Goal: Task Accomplishment & Management: Use online tool/utility

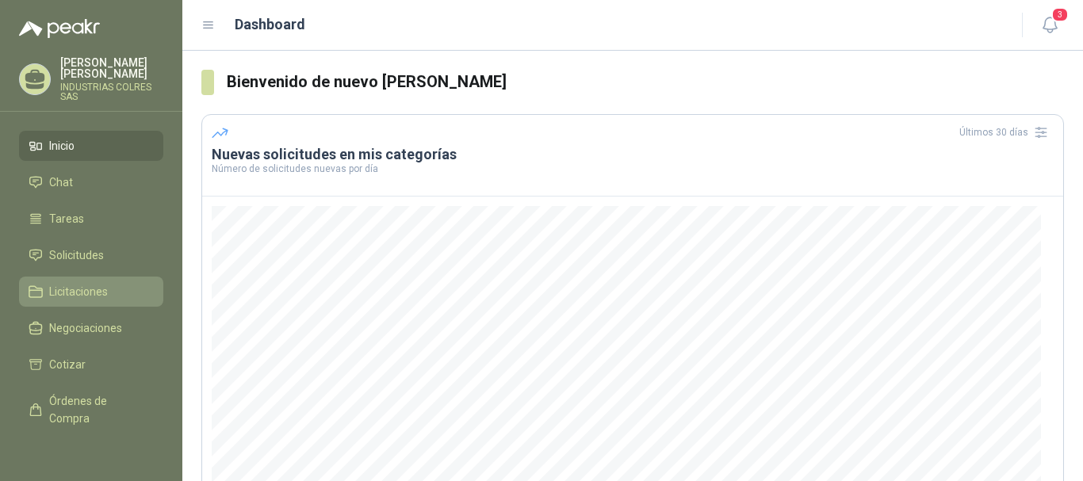
click at [93, 286] on span "Licitaciones" at bounding box center [78, 291] width 59 height 17
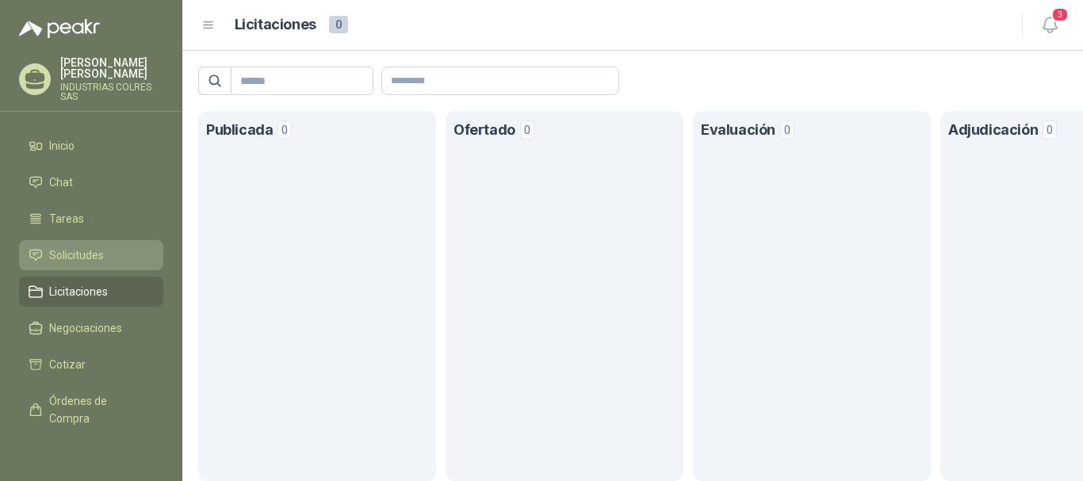
click at [75, 247] on span "Solicitudes" at bounding box center [76, 255] width 55 height 17
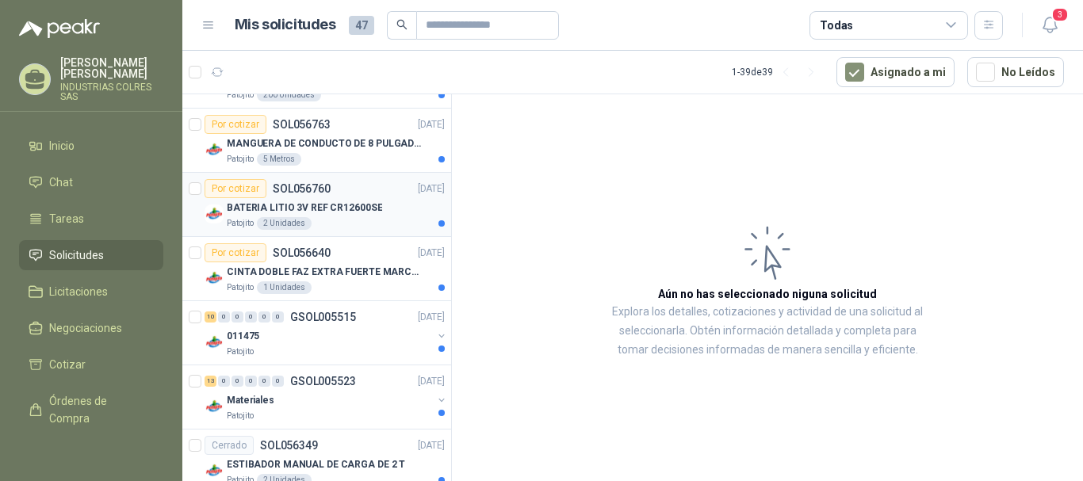
scroll to position [555, 0]
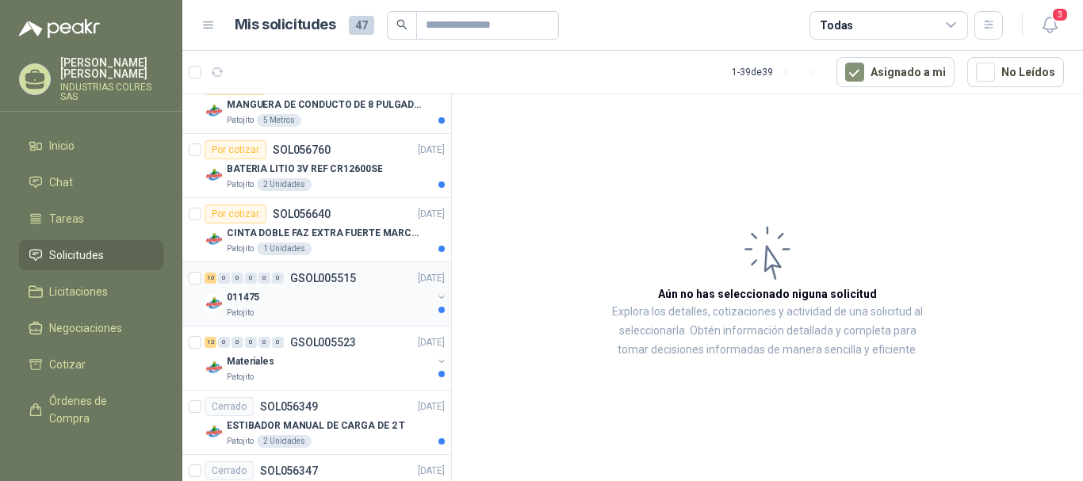
click at [435, 297] on button "button" at bounding box center [441, 297] width 13 height 13
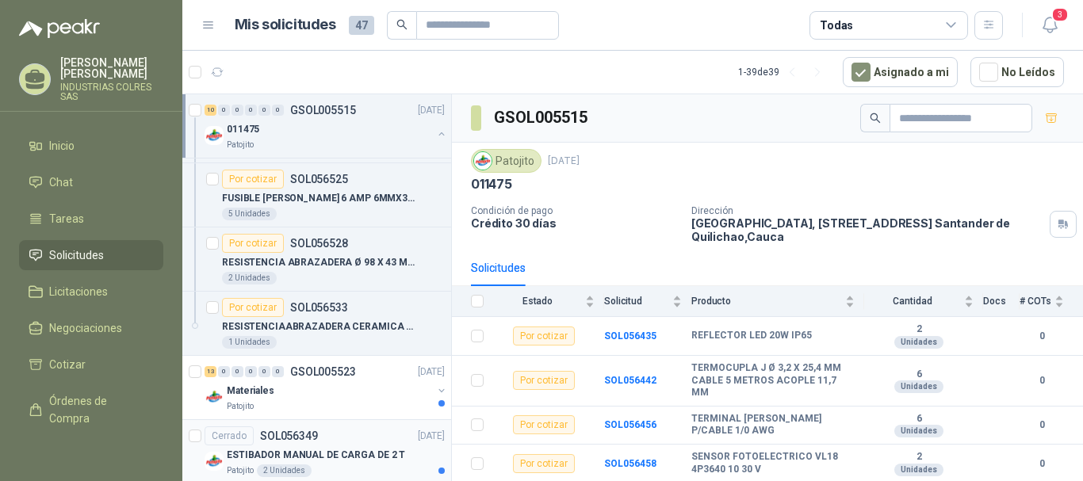
scroll to position [1190, 0]
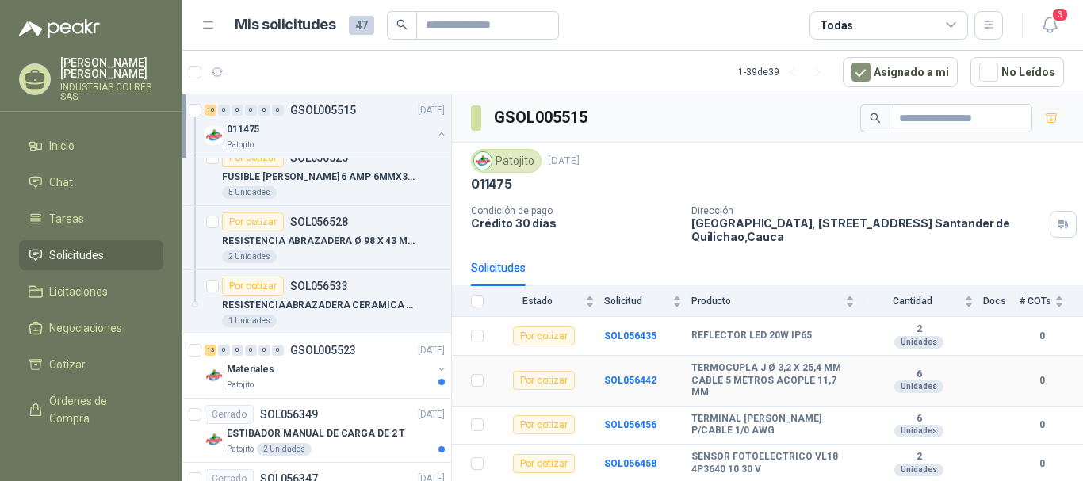
click at [715, 376] on b "TERMOCUPLA J Ø 3,2 X 25,4 MM CABLE 5 METROS ACOPLE 11,7 MM" at bounding box center [773, 380] width 163 height 37
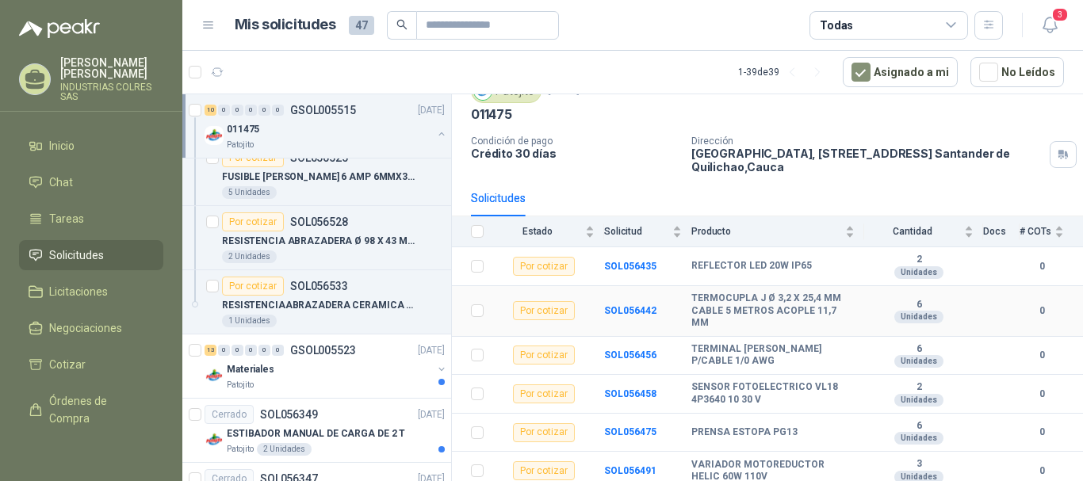
scroll to position [79, 0]
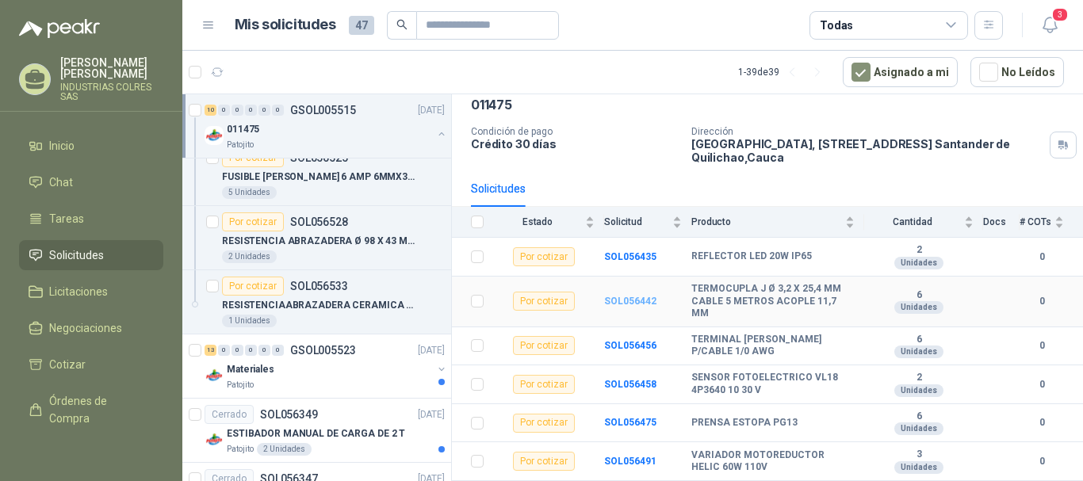
click at [634, 300] on b "SOL056442" at bounding box center [630, 301] width 52 height 11
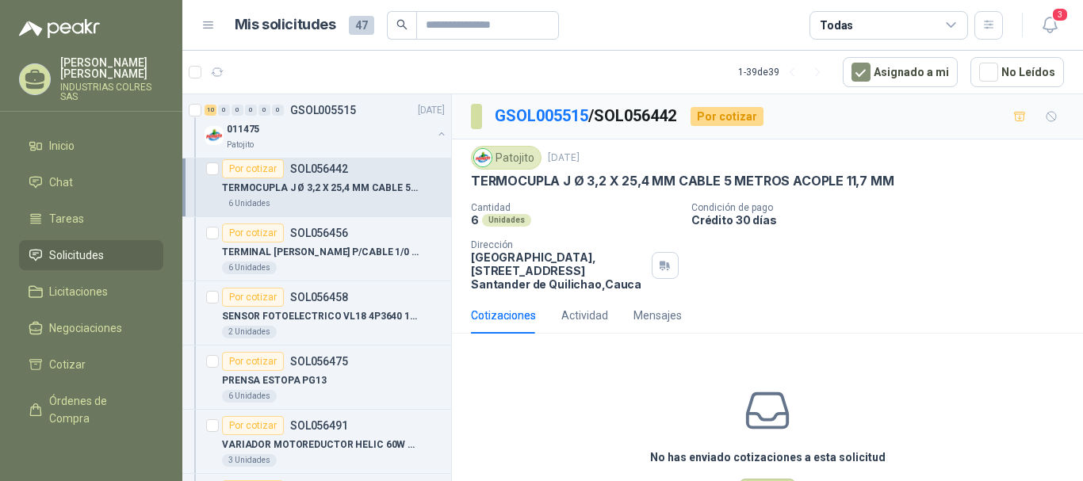
scroll to position [714, 0]
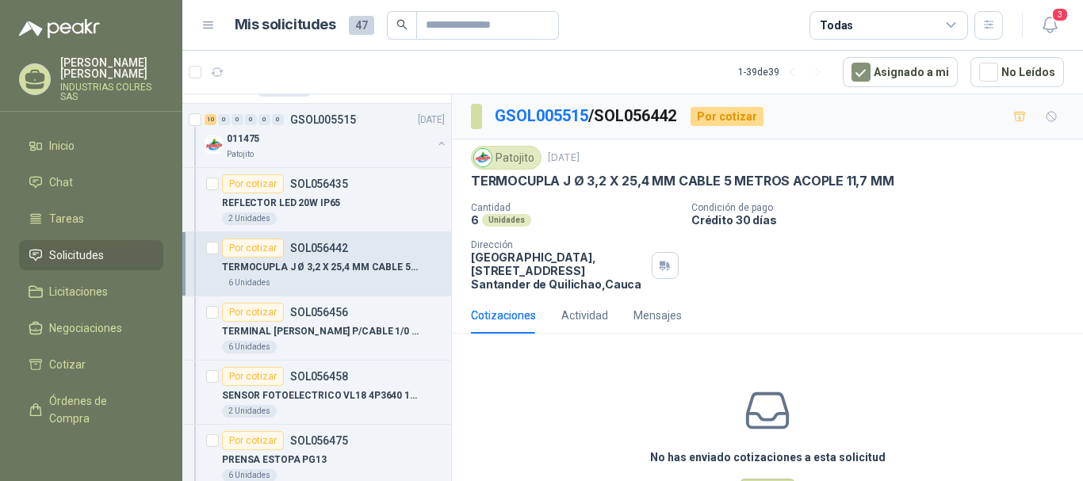
click at [282, 252] on div "Por cotizar" at bounding box center [253, 248] width 62 height 19
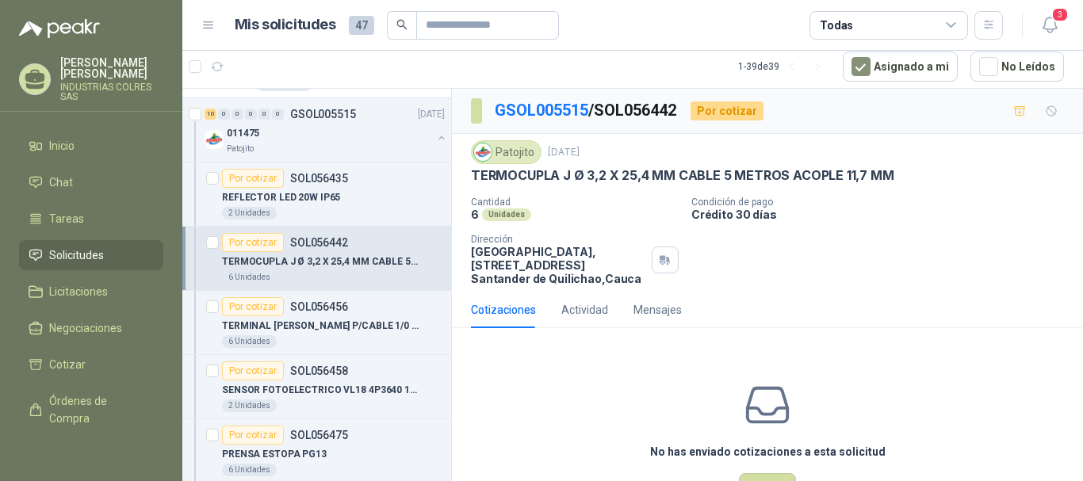
click at [248, 259] on p "TERMOCUPLA J Ø 3,2 X 25,4 MM CABLE 5 METROS ACOPLE 11,7 MM" at bounding box center [320, 262] width 197 height 15
click at [722, 113] on div "Por cotizar" at bounding box center [727, 111] width 73 height 19
click at [369, 265] on p "TERMOCUPLA J Ø 3,2 X 25,4 MM CABLE 5 METROS ACOPLE 11,7 MM" at bounding box center [320, 262] width 197 height 15
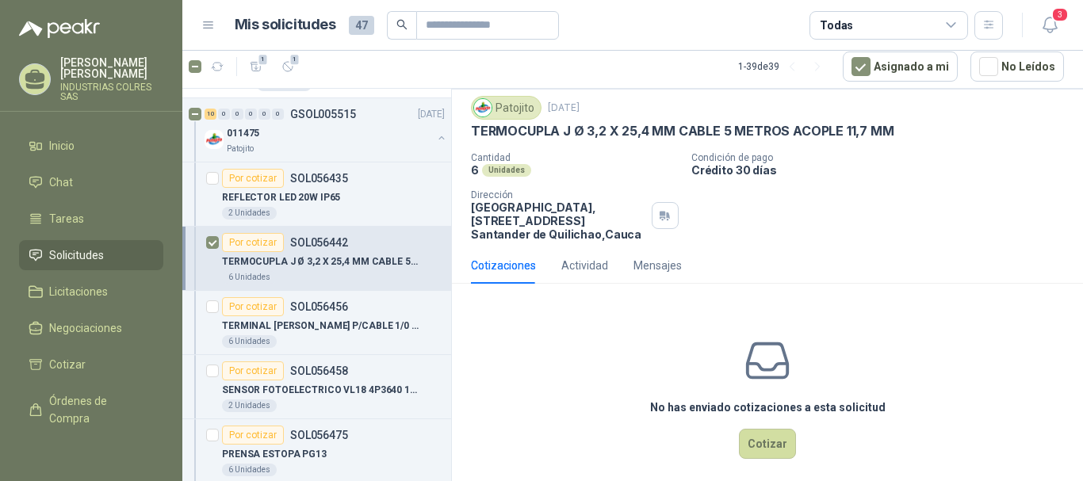
scroll to position [63, 0]
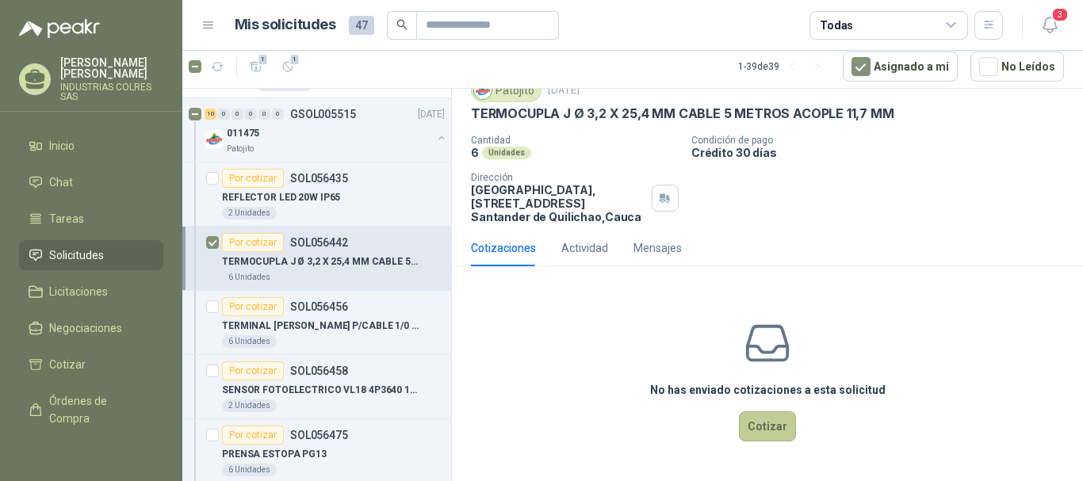
click at [760, 430] on button "Cotizar" at bounding box center [767, 427] width 57 height 30
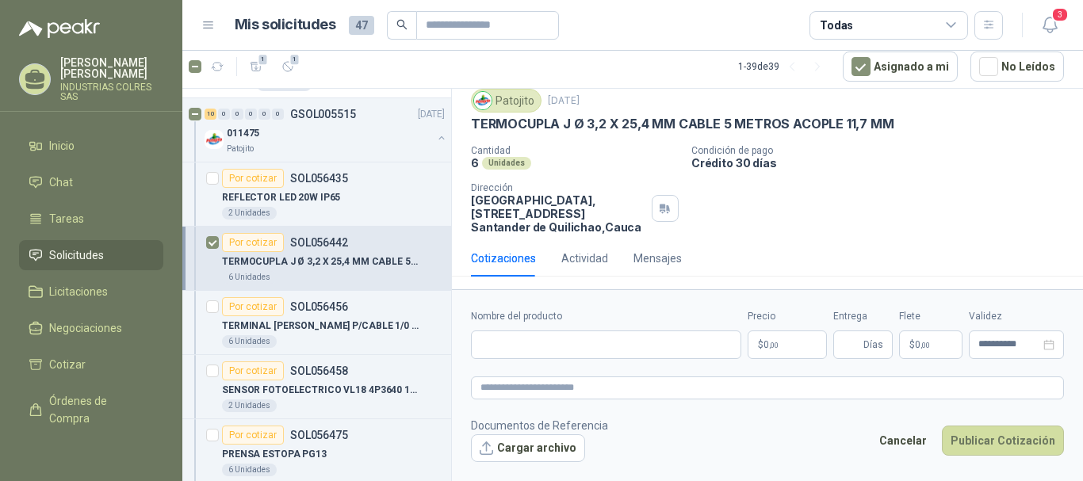
scroll to position [52, 0]
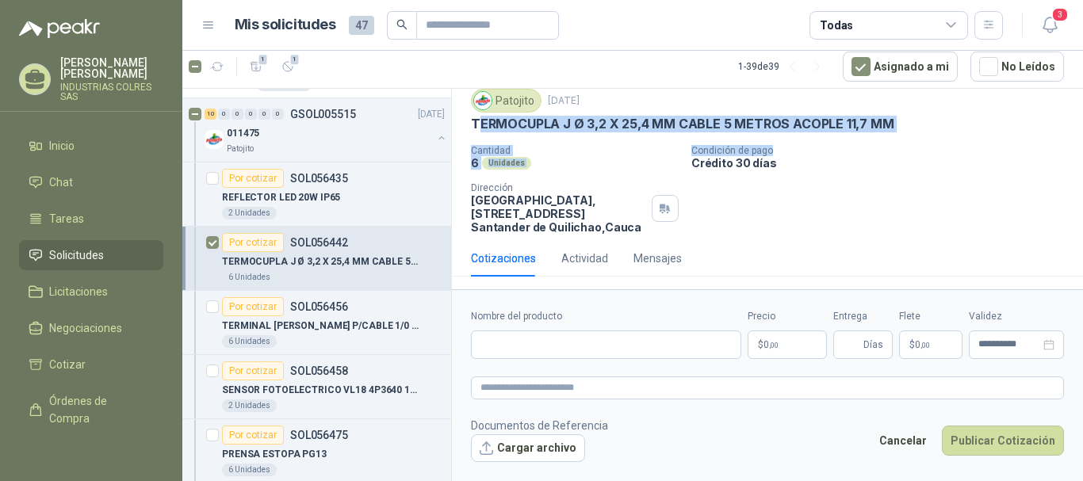
drag, startPoint x: 476, startPoint y: 123, endPoint x: 842, endPoint y: 141, distance: 366.8
click at [842, 141] on div "Patojito [DATE] TERMOCUPLA J Ø 3,2 X 25,4 MM CABLE 5 METROS ACOPLE 11,7 MM Cant…" at bounding box center [767, 161] width 593 height 145
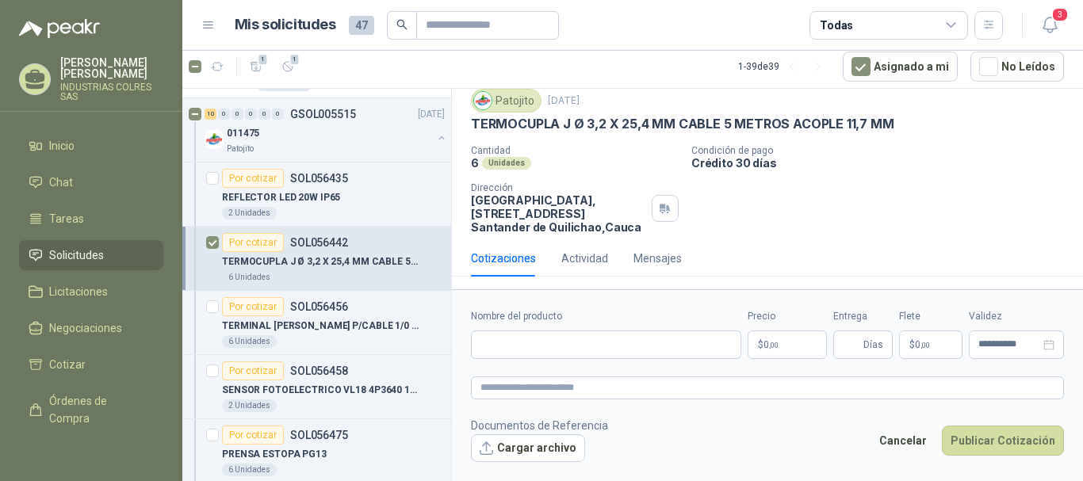
drag, startPoint x: 960, startPoint y: 242, endPoint x: 885, endPoint y: 219, distance: 78.8
click at [947, 236] on div "GSOL005515 / SOL056442 Por cotizar Patojito [DATE] TERMOCUPLA J Ø 3,2 X 25,4 MM…" at bounding box center [767, 163] width 631 height 252
drag, startPoint x: 475, startPoint y: 120, endPoint x: 790, endPoint y: 122, distance: 314.8
click at [790, 122] on p "TERMOCUPLA J Ø 3,2 X 25,4 MM CABLE 5 METROS ACOPLE 11,7 MM" at bounding box center [682, 124] width 423 height 17
copy p "TERMOCUPLA J Ø 3,2 X 25,4 MM CABLE 5 METROS"
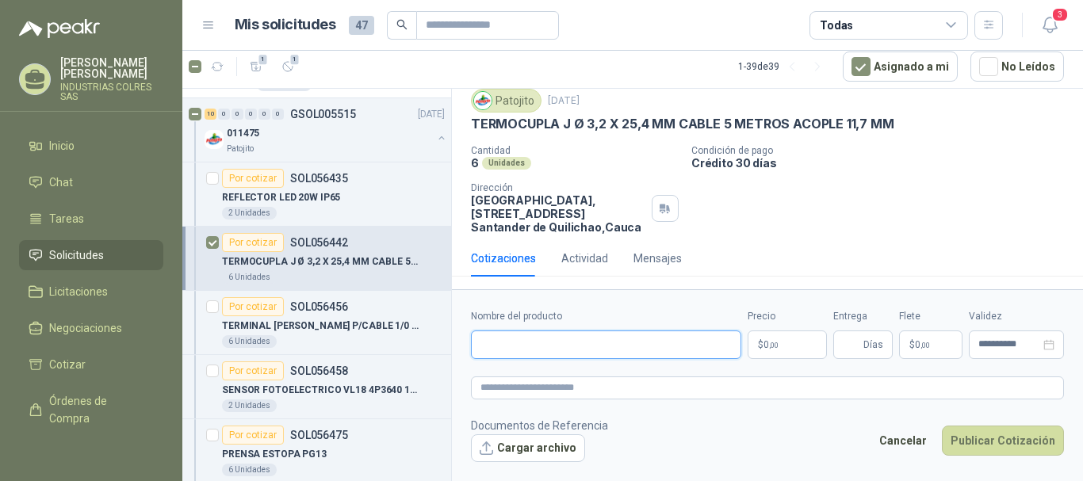
drag, startPoint x: 588, startPoint y: 340, endPoint x: 580, endPoint y: 345, distance: 9.9
click at [588, 340] on input "Nombre del producto" at bounding box center [606, 345] width 270 height 29
click at [792, 200] on div "Cantidad 6 Unidades Condición de pago Crédito 30 días Dirección Parque Industri…" at bounding box center [767, 189] width 593 height 89
click at [796, 335] on p "$ 0 ,00" at bounding box center [787, 345] width 79 height 29
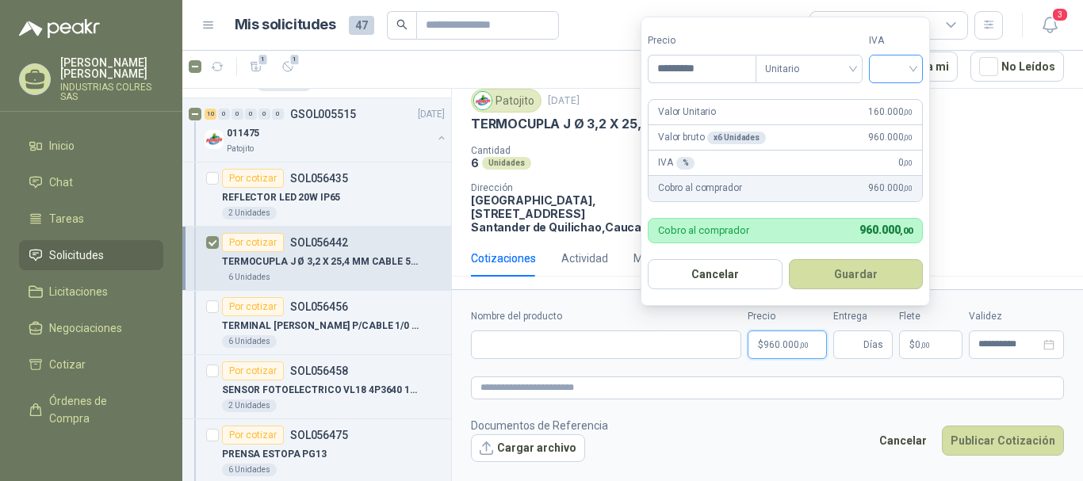
type input "*********"
click at [913, 63] on input "search" at bounding box center [896, 68] width 35 height 24
click at [887, 102] on div "19%" at bounding box center [899, 101] width 29 height 17
click at [557, 350] on input "Nombre del producto" at bounding box center [606, 345] width 270 height 29
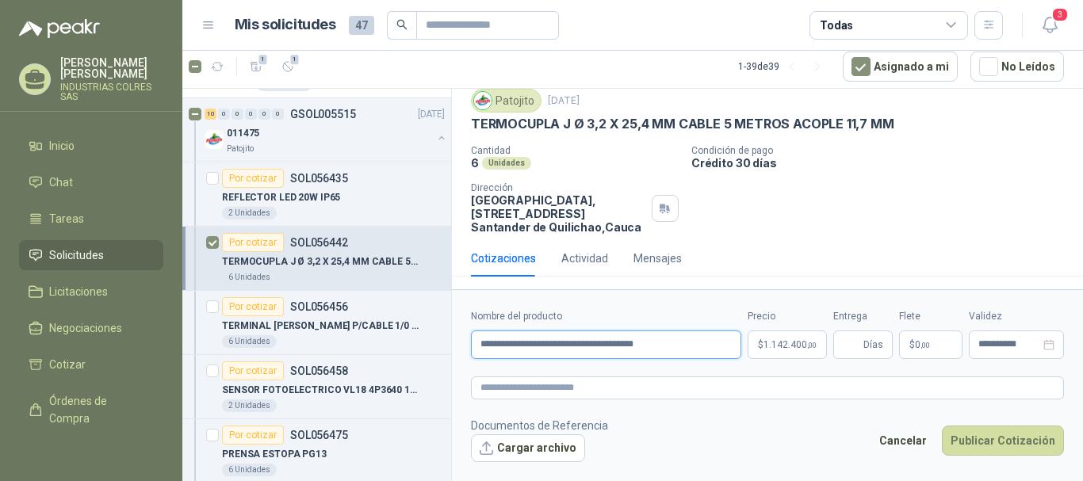
click at [561, 346] on input "**********" at bounding box center [606, 345] width 270 height 29
type input "**********"
click at [1013, 443] on button "Publicar Cotización" at bounding box center [1003, 441] width 122 height 30
click at [873, 344] on span "Días" at bounding box center [874, 344] width 20 height 27
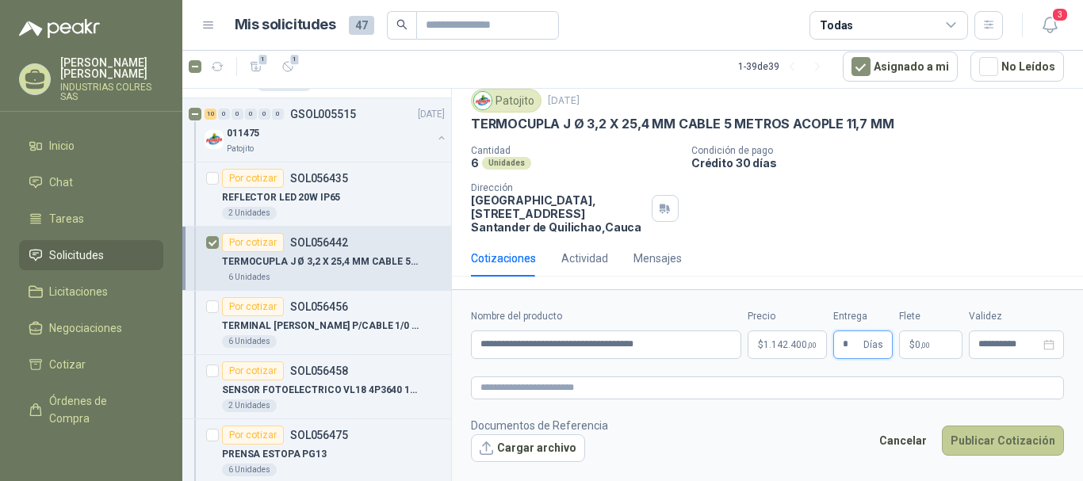
type input "*"
click at [998, 443] on button "Publicar Cotización" at bounding box center [1003, 441] width 122 height 30
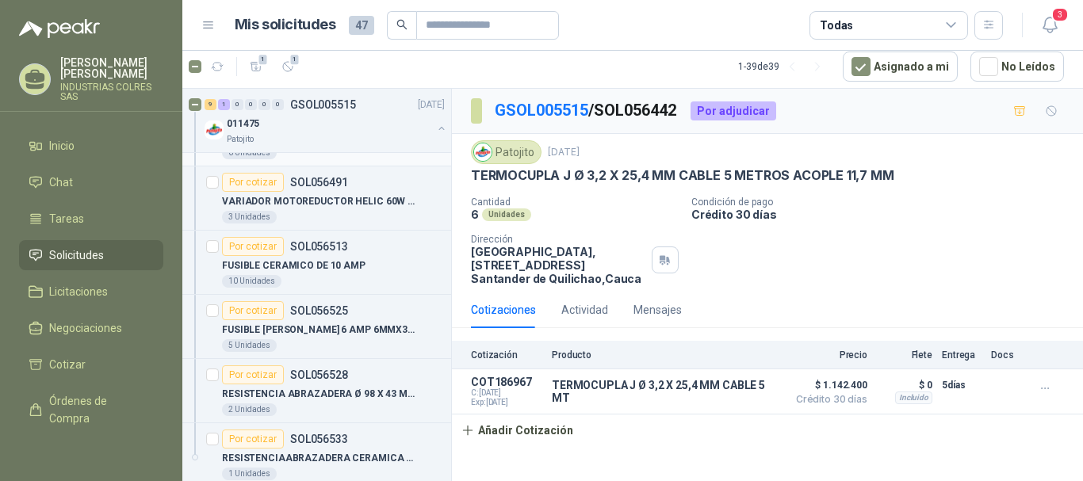
scroll to position [1110, 0]
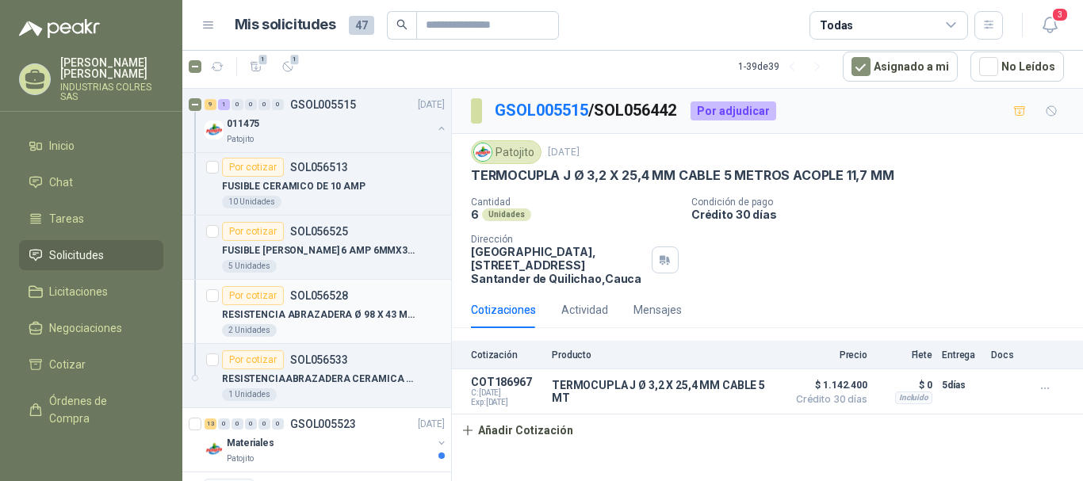
click at [312, 312] on p "RESISTENCIA ABRAZADERA Ø 98 X 43 MM 220 V 350 W ACOPLE PARA TERMOCUPLA 180° TER…" at bounding box center [320, 315] width 197 height 15
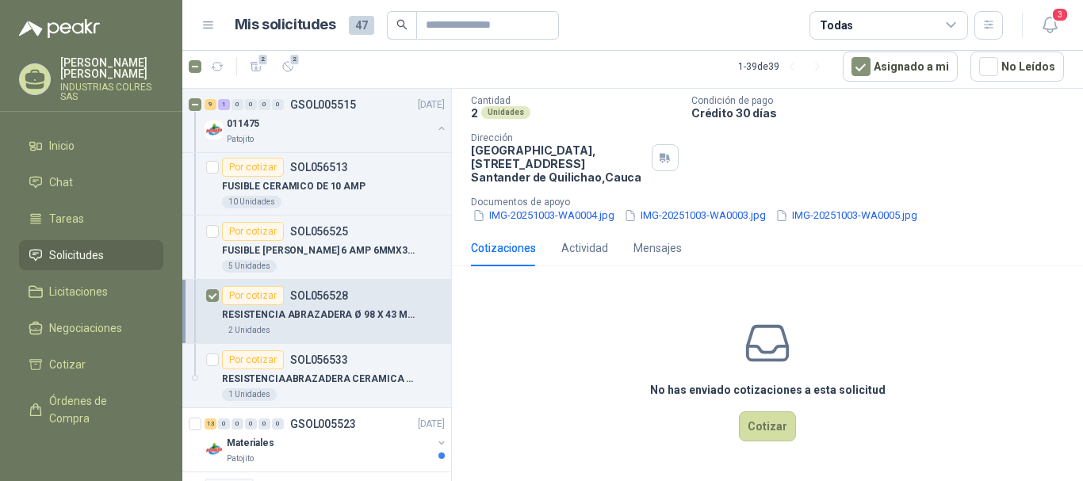
scroll to position [120, 0]
click at [755, 423] on button "Cotizar" at bounding box center [767, 427] width 57 height 30
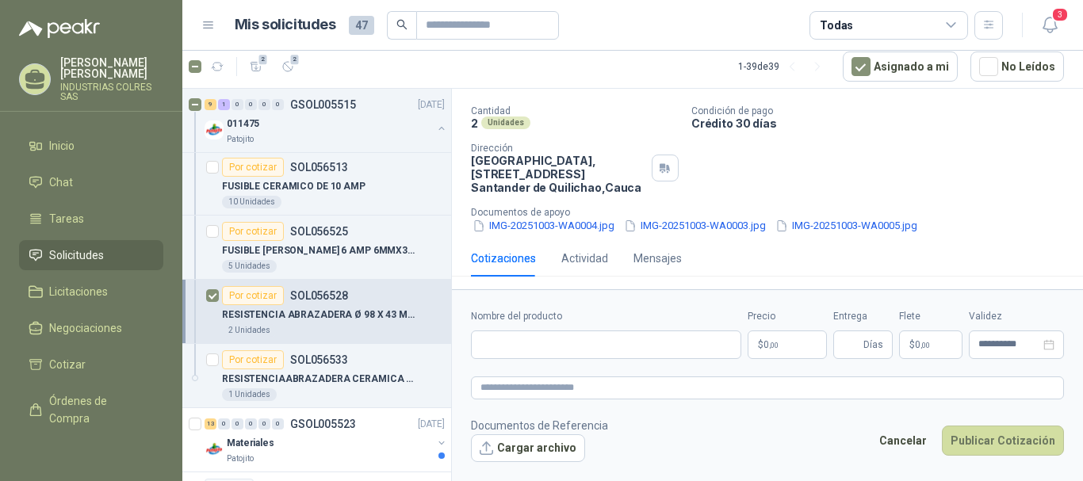
scroll to position [109, 0]
click at [528, 224] on button "IMG-20251003-WA0004.jpg" at bounding box center [543, 226] width 145 height 17
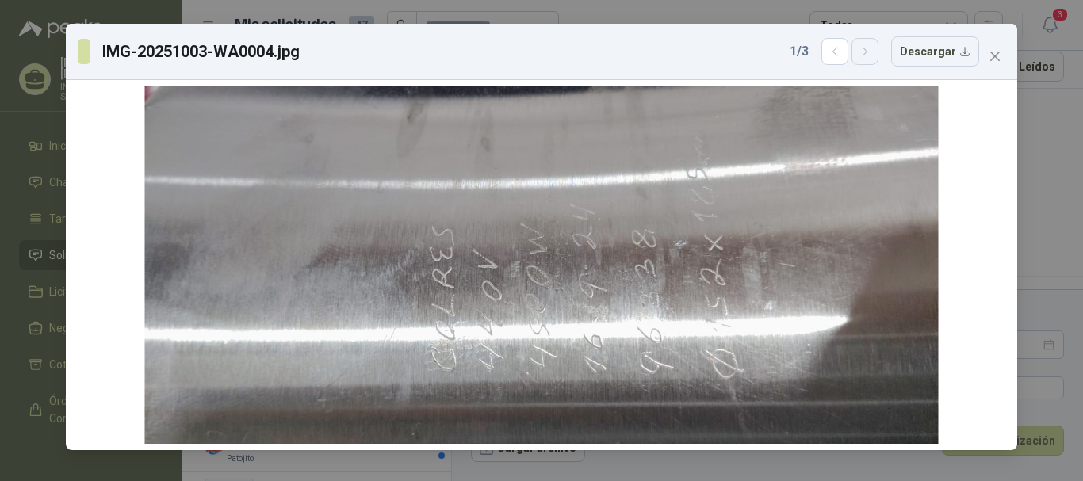
click at [871, 53] on icon "button" at bounding box center [865, 51] width 13 height 13
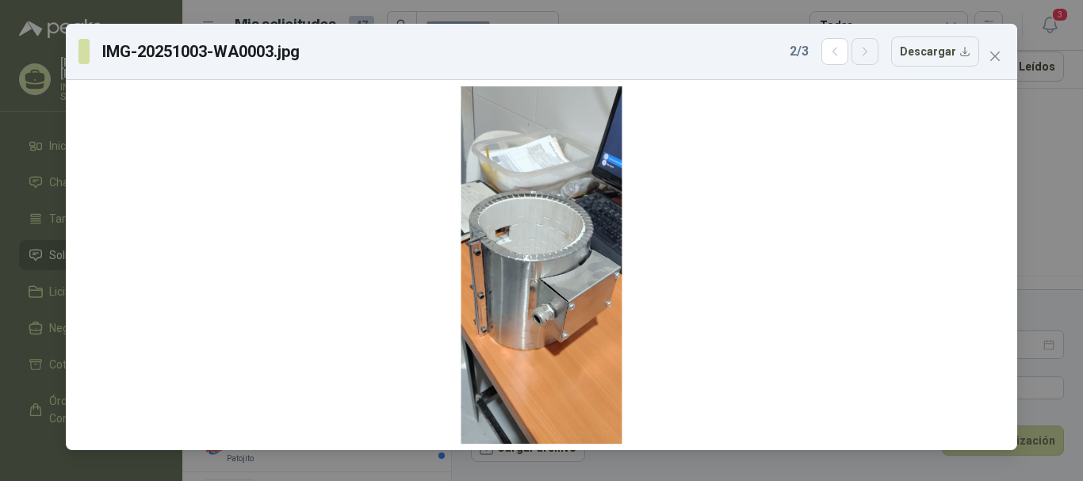
click at [871, 53] on icon "button" at bounding box center [865, 51] width 13 height 13
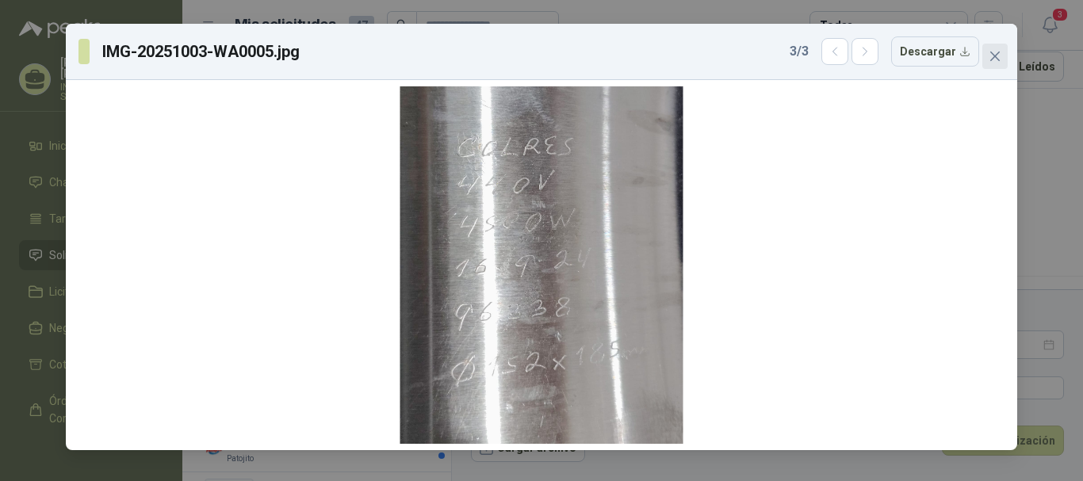
click at [1002, 56] on span "Close" at bounding box center [995, 56] width 25 height 13
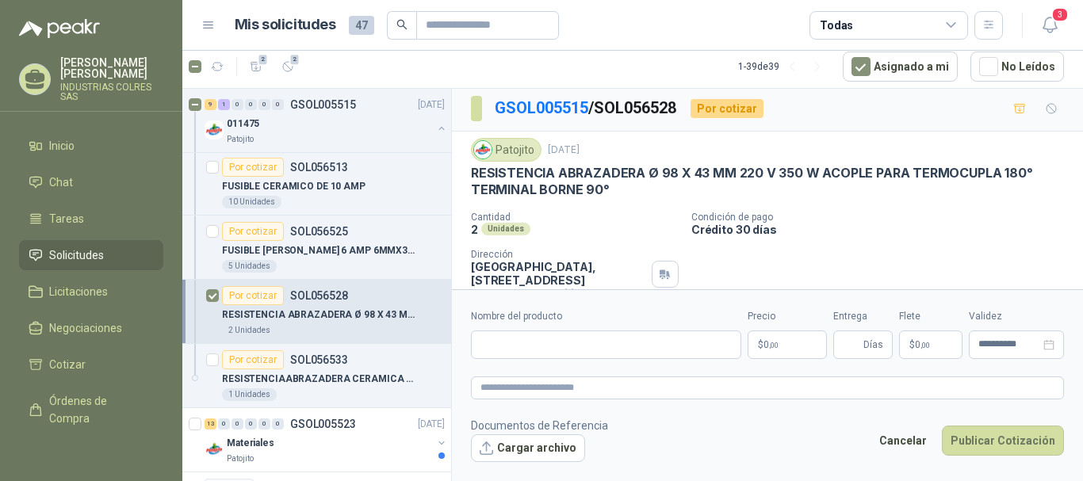
scroll to position [0, 0]
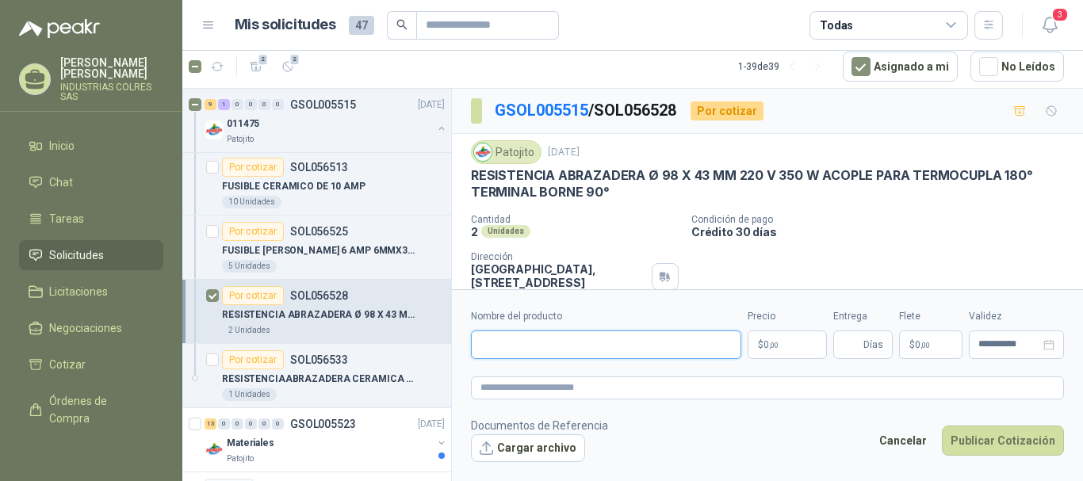
click at [520, 338] on input "Nombre del producto" at bounding box center [606, 345] width 270 height 29
type input "**********"
click at [789, 340] on p "$ 0 ,00" at bounding box center [787, 345] width 79 height 29
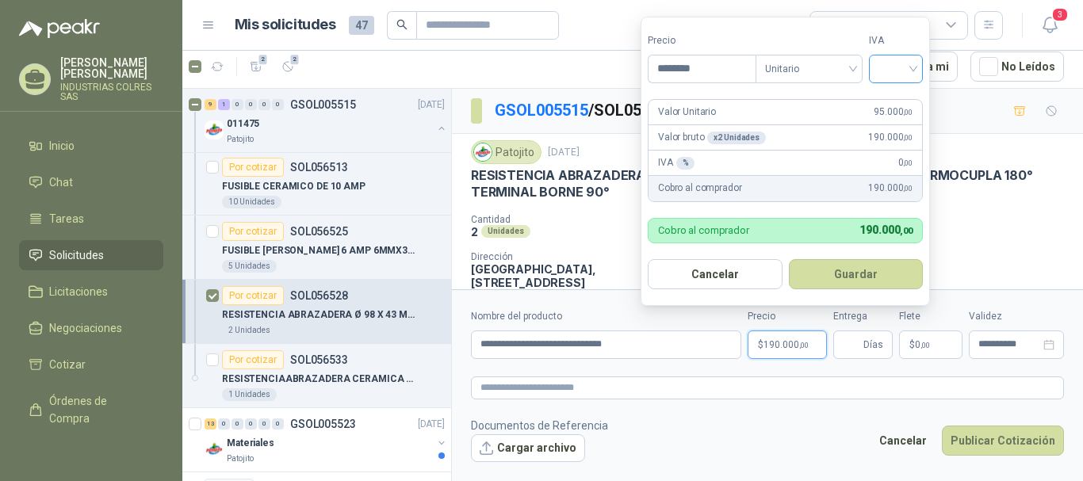
type input "********"
drag, startPoint x: 912, startPoint y: 65, endPoint x: 916, endPoint y: 73, distance: 8.9
click at [912, 66] on input "search" at bounding box center [896, 68] width 35 height 24
click at [907, 96] on div "19%" at bounding box center [899, 101] width 29 height 17
click at [849, 274] on button "Guardar" at bounding box center [859, 274] width 136 height 30
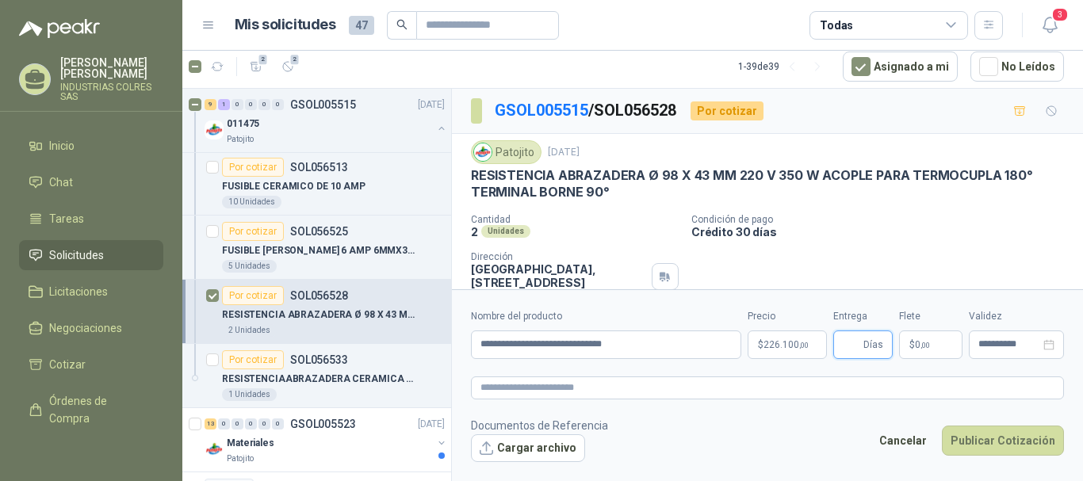
click at [859, 347] on input "Entrega" at bounding box center [851, 344] width 17 height 27
type input "*"
click at [998, 442] on button "Publicar Cotización" at bounding box center [1003, 441] width 122 height 30
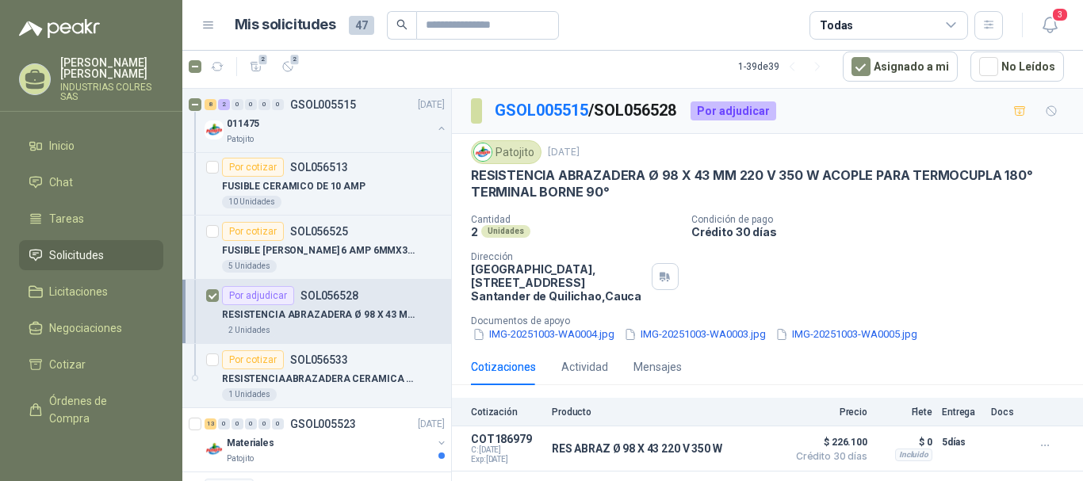
scroll to position [23, 0]
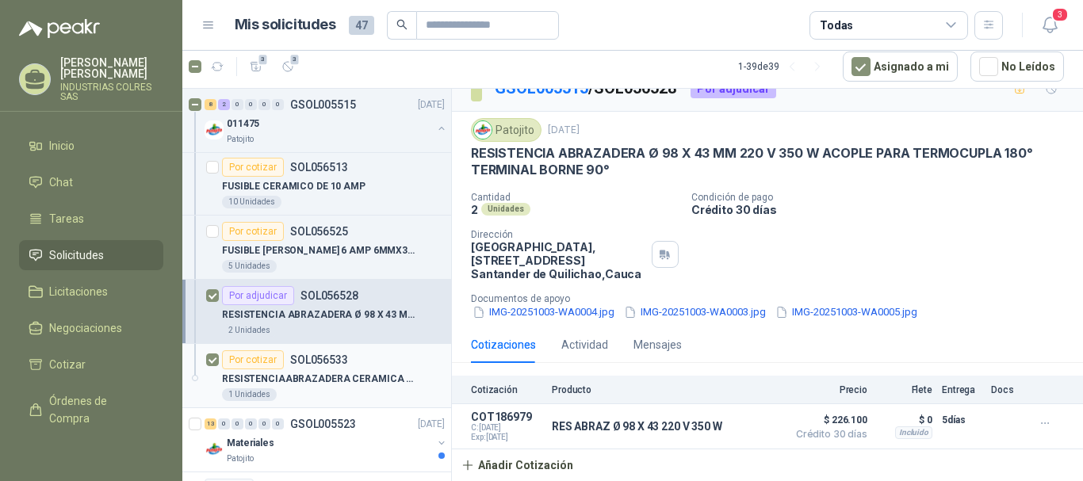
click at [339, 378] on p "RESISTENCIAABRAZADERA CERAMICA Ø 152 X 185MM 380-440 V 4500 WATTIOS" at bounding box center [320, 379] width 197 height 15
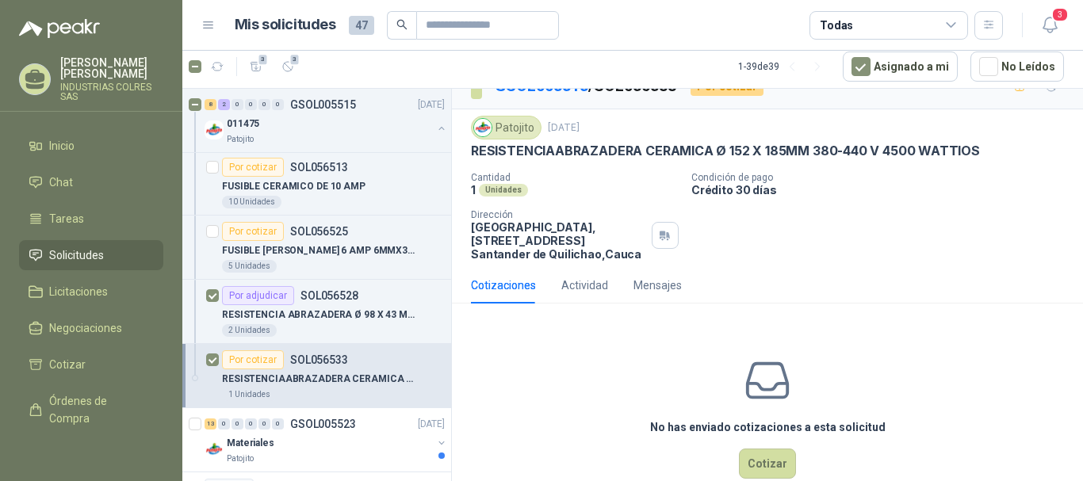
scroll to position [63, 0]
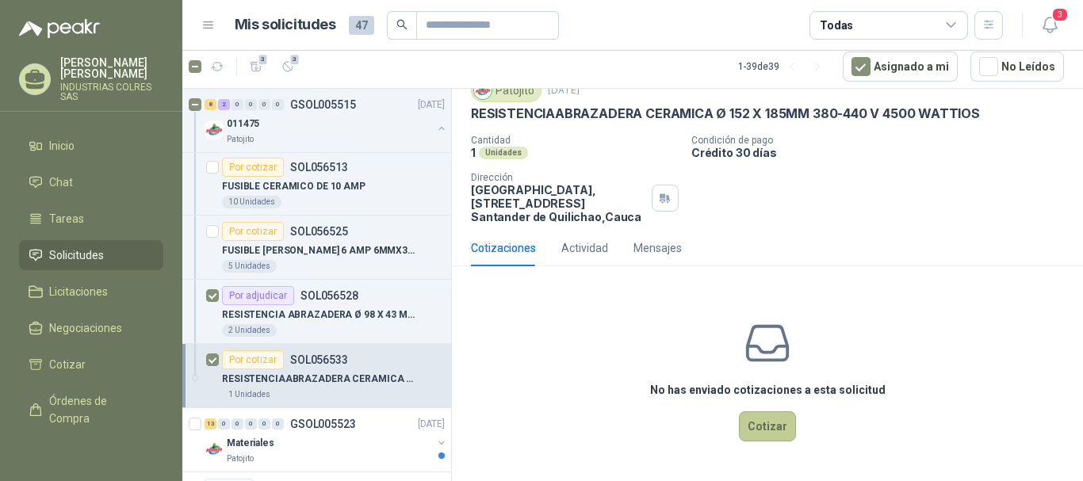
click at [766, 430] on button "Cotizar" at bounding box center [767, 427] width 57 height 30
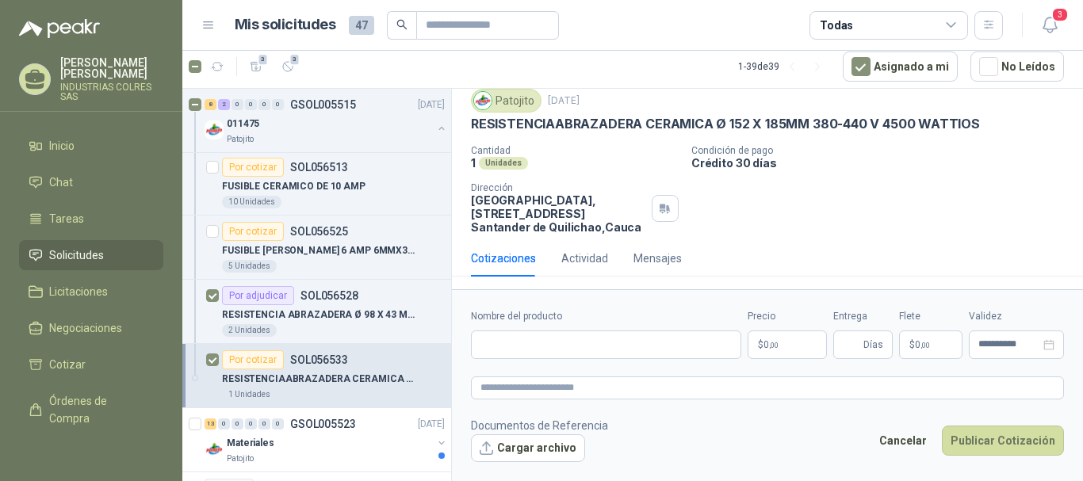
scroll to position [52, 0]
click at [520, 343] on input "Nombre del producto" at bounding box center [606, 345] width 270 height 29
click at [580, 345] on input "**********" at bounding box center [606, 345] width 270 height 29
click at [597, 347] on input "**********" at bounding box center [606, 345] width 270 height 29
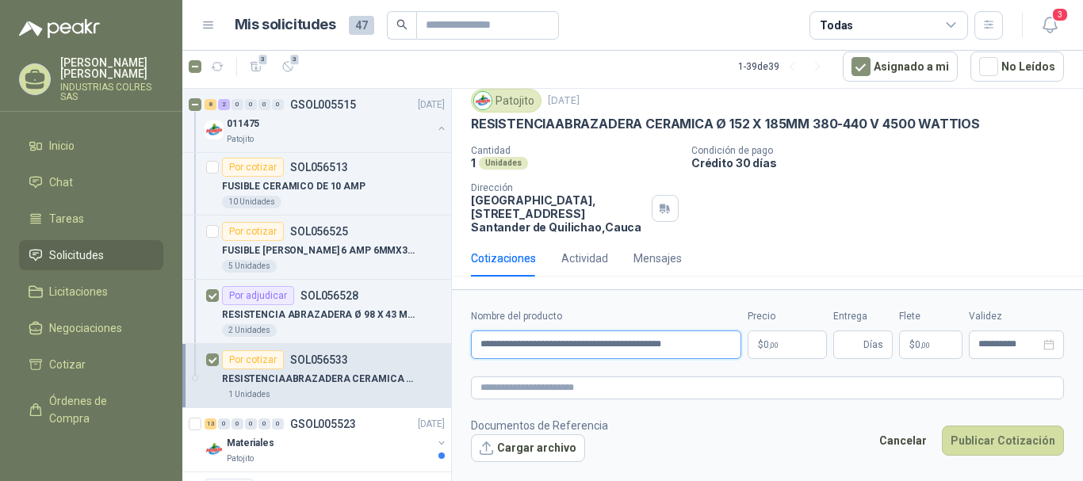
type input "**********"
click at [794, 341] on p "$ 0 ,00" at bounding box center [787, 345] width 79 height 29
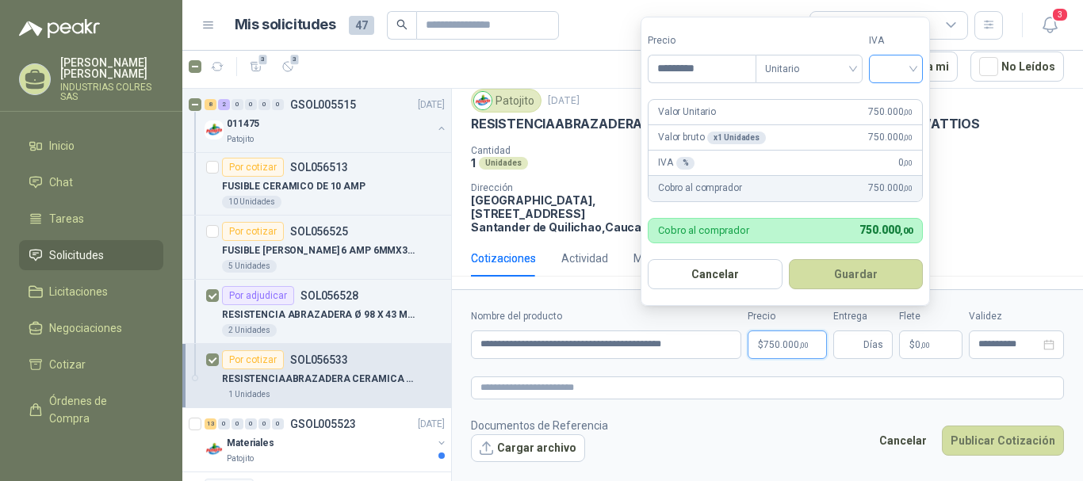
type input "*********"
click at [914, 71] on input "search" at bounding box center [896, 68] width 35 height 24
click at [901, 98] on div "19%" at bounding box center [899, 101] width 29 height 17
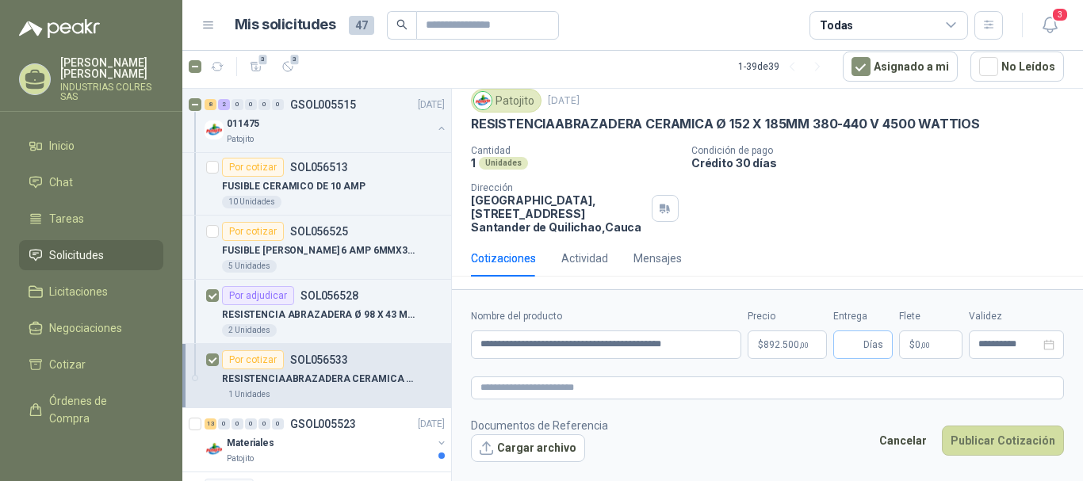
click at [868, 347] on span "Días" at bounding box center [874, 344] width 20 height 27
type input "**"
click at [996, 441] on button "Publicar Cotización" at bounding box center [1003, 441] width 122 height 30
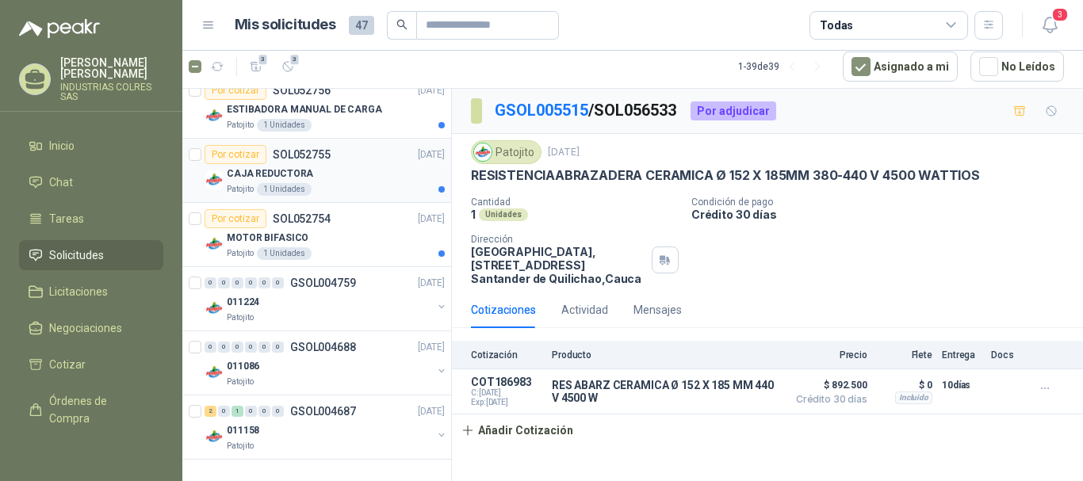
scroll to position [2922, 0]
click at [435, 308] on button "button" at bounding box center [441, 306] width 13 height 13
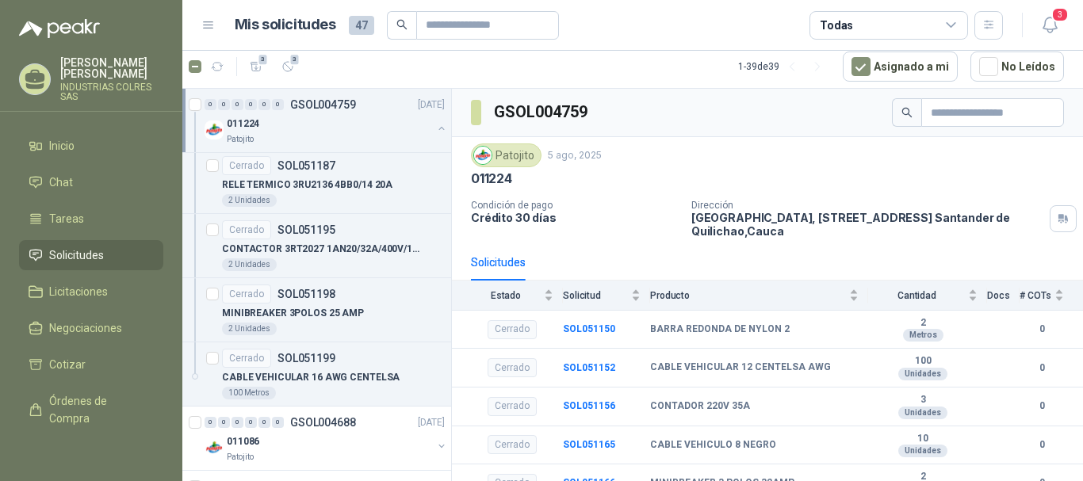
scroll to position [3950, 0]
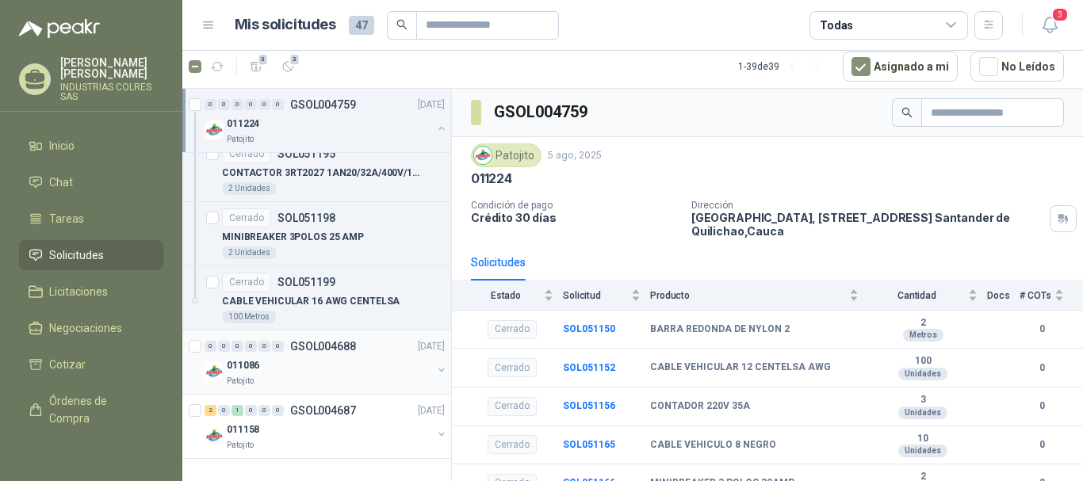
click at [435, 366] on button "button" at bounding box center [441, 370] width 13 height 13
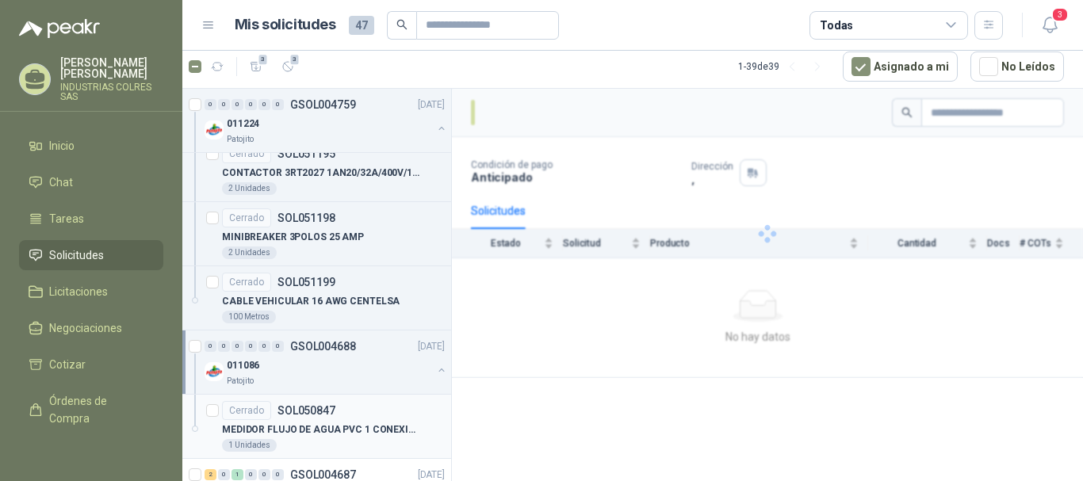
scroll to position [4014, 0]
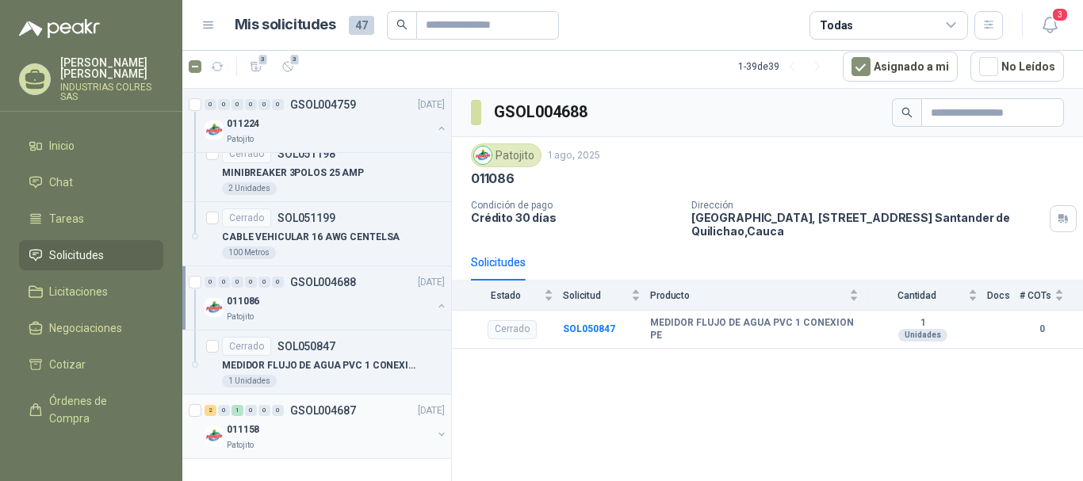
click at [435, 432] on button "button" at bounding box center [441, 434] width 13 height 13
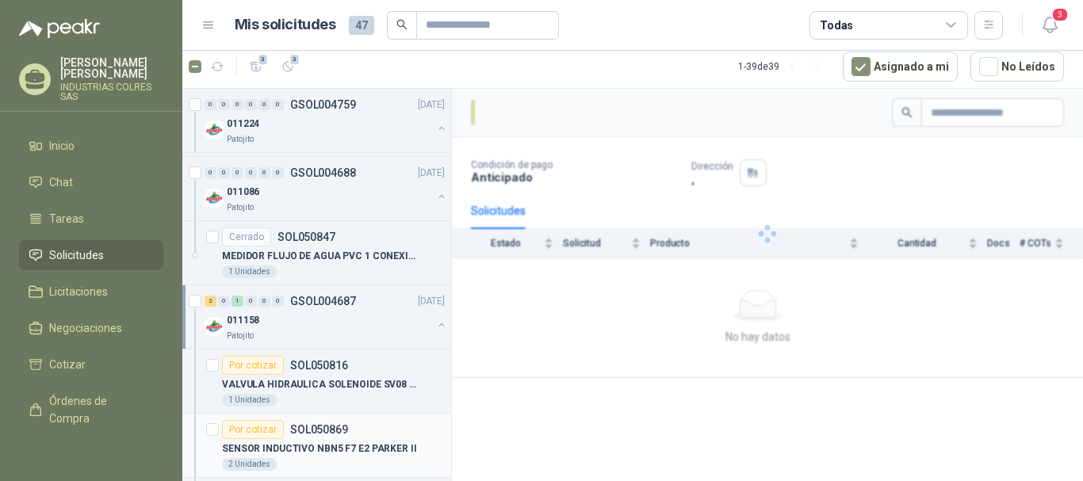
scroll to position [4207, 0]
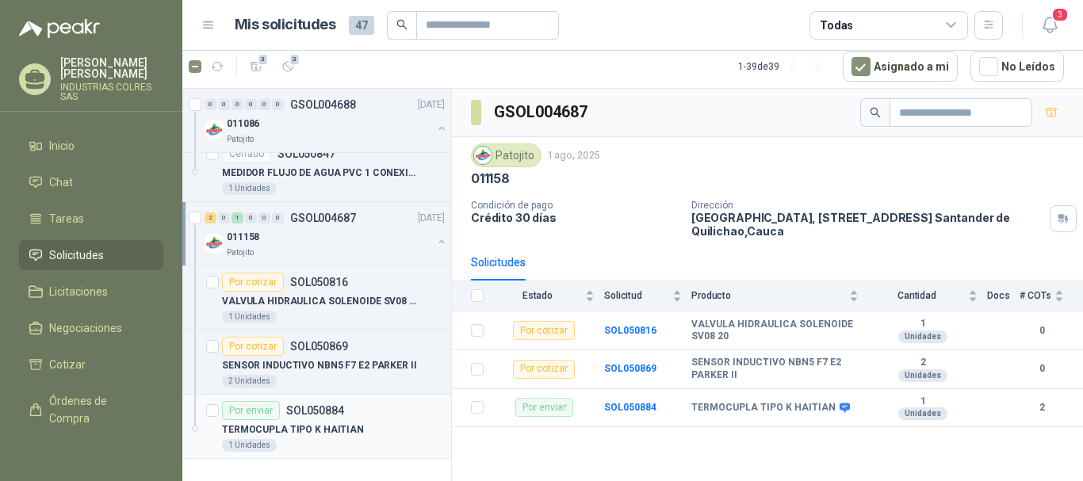
click at [322, 424] on p "TERMOCUPLA TIPO K HAITIAN" at bounding box center [293, 430] width 142 height 15
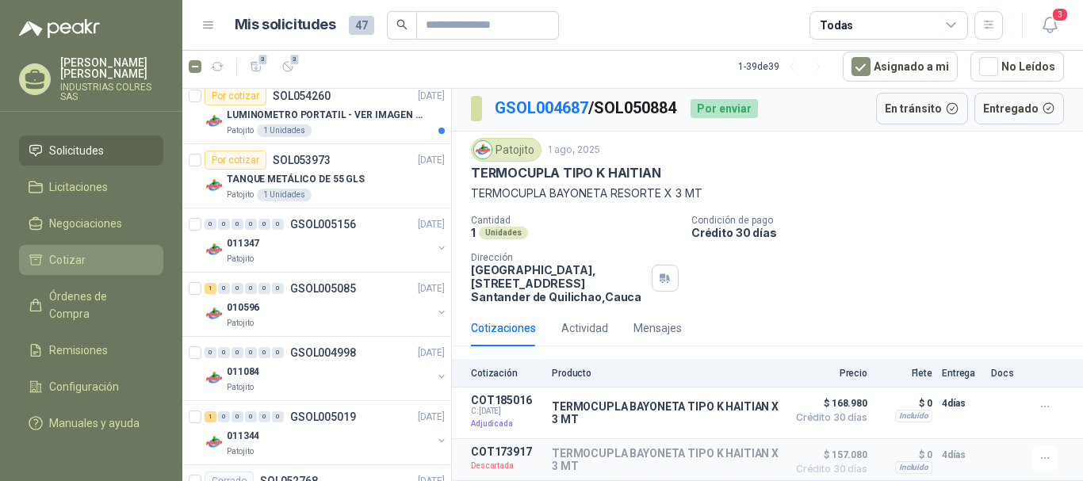
scroll to position [113, 0]
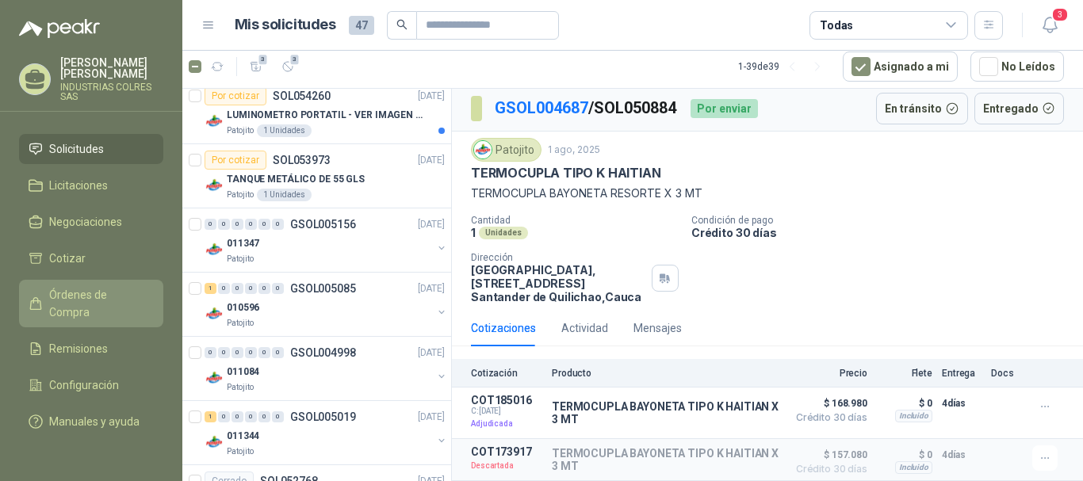
click at [72, 290] on span "Órdenes de Compra" at bounding box center [98, 303] width 99 height 35
